Goal: Task Accomplishment & Management: Use online tool/utility

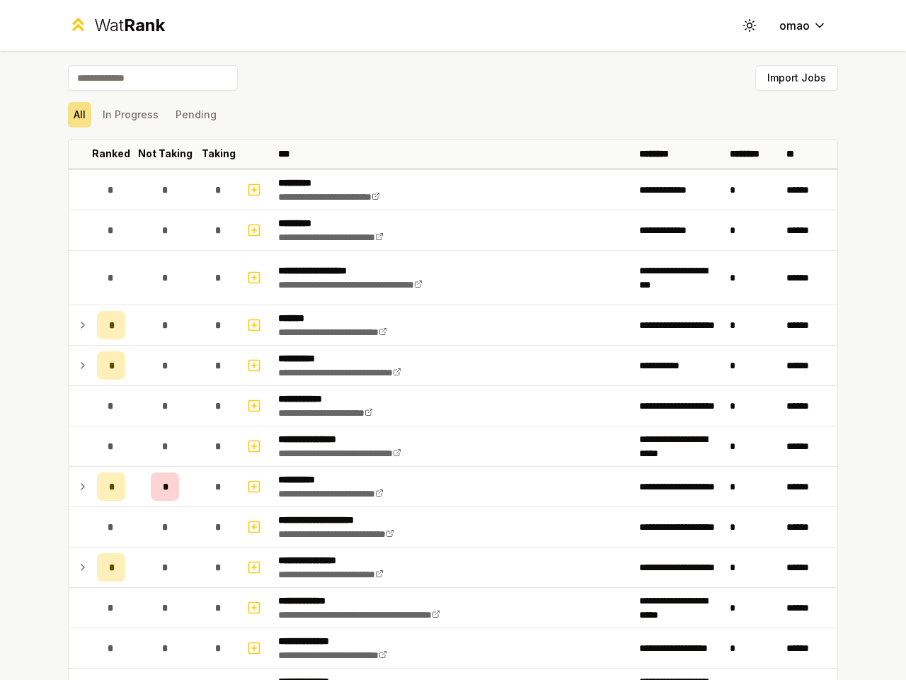
click at [744, 25] on icon at bounding box center [749, 24] width 13 height 13
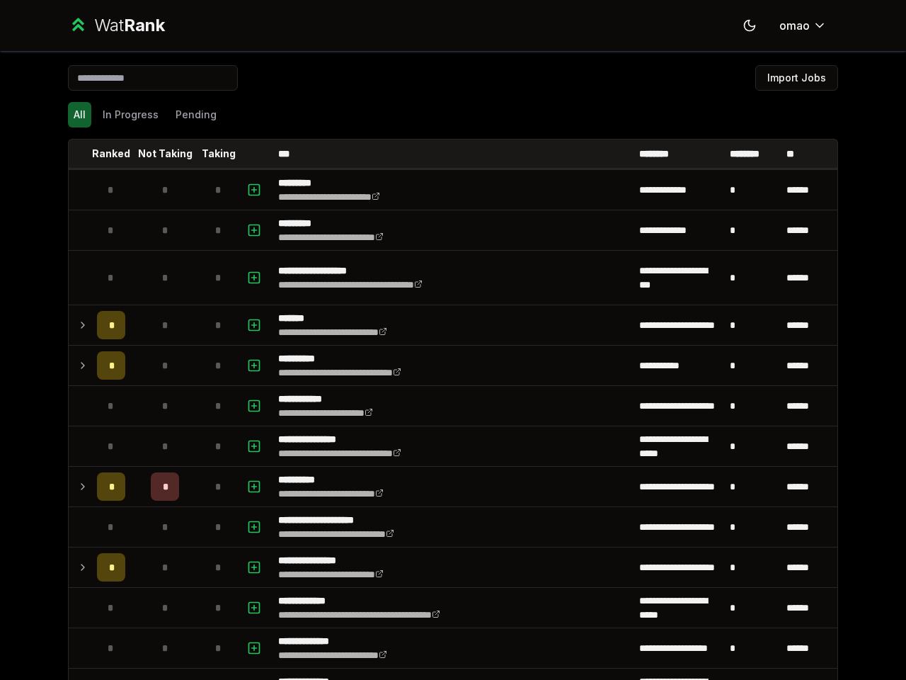
click at [790, 78] on button "Import Jobs" at bounding box center [796, 77] width 83 height 25
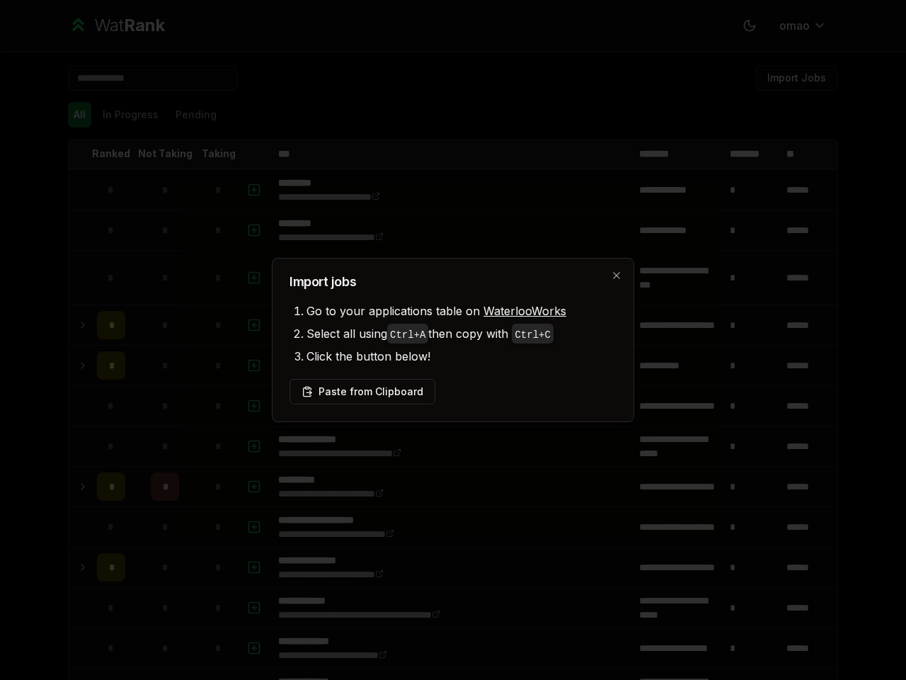
click at [74, 115] on div at bounding box center [453, 340] width 906 height 680
click at [125, 115] on div at bounding box center [453, 340] width 906 height 680
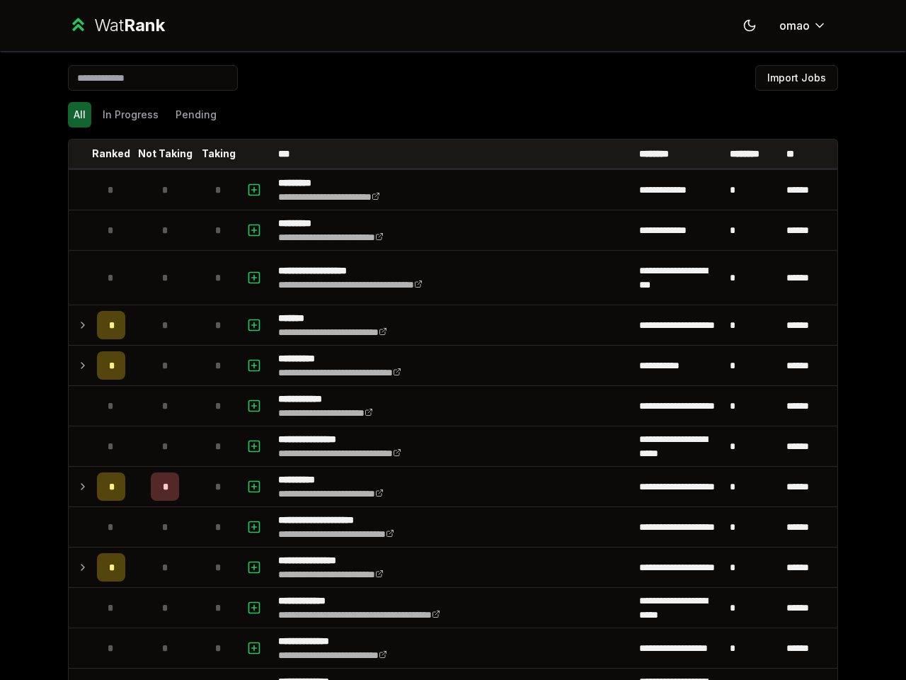
click at [190, 115] on button "Pending" at bounding box center [196, 114] width 52 height 25
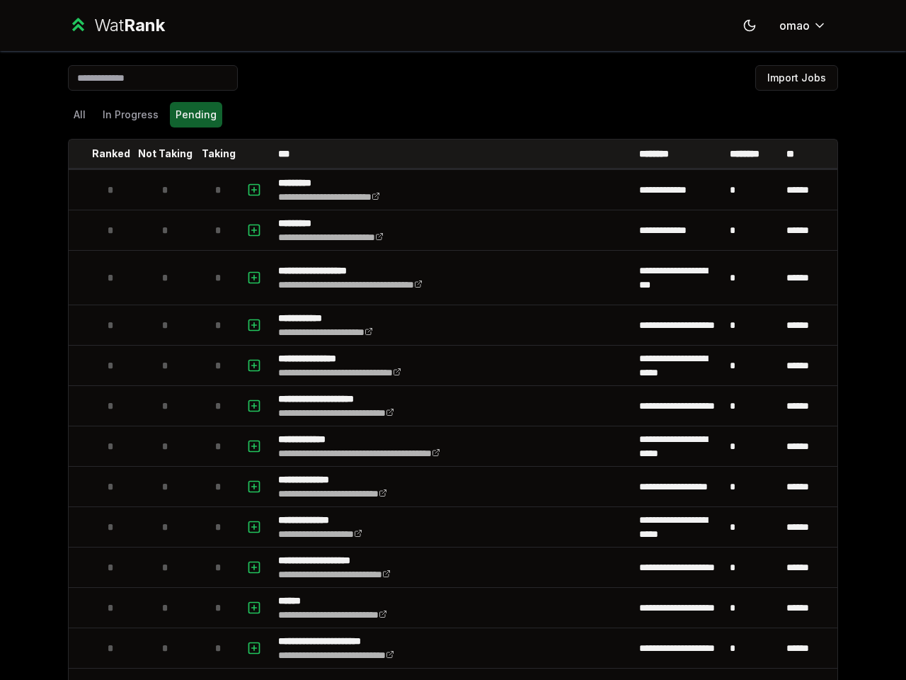
click at [74, 154] on th at bounding box center [80, 153] width 23 height 28
click at [105, 154] on p "Ranked" at bounding box center [111, 154] width 38 height 14
click at [159, 154] on p "Not Taking" at bounding box center [165, 154] width 55 height 14
click at [213, 154] on p "Taking" at bounding box center [219, 154] width 34 height 14
click at [250, 154] on th at bounding box center [256, 153] width 34 height 28
